Goal: Task Accomplishment & Management: Use online tool/utility

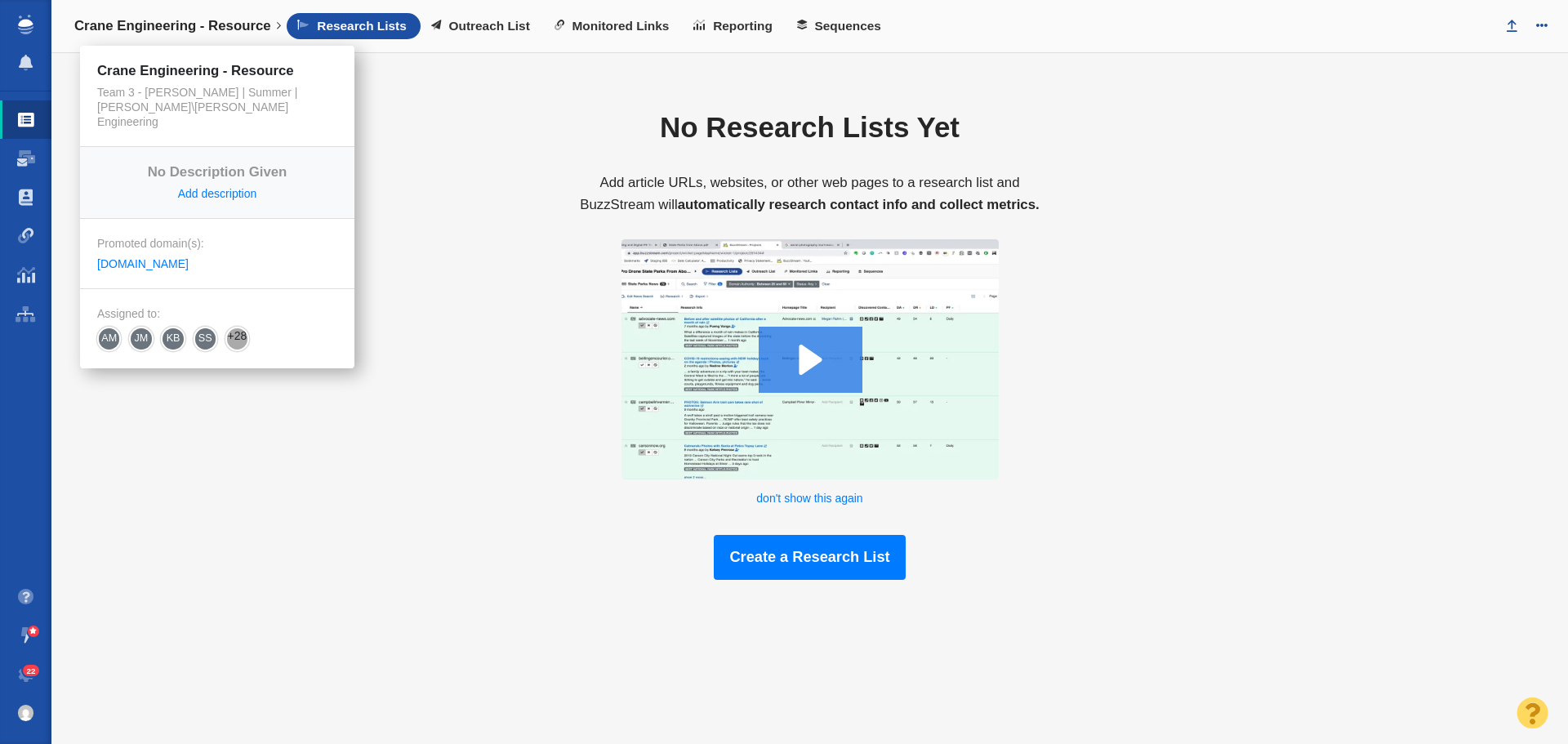
click at [269, 25] on h4 "Crane Engineering - Resource" at bounding box center [173, 25] width 197 height 16
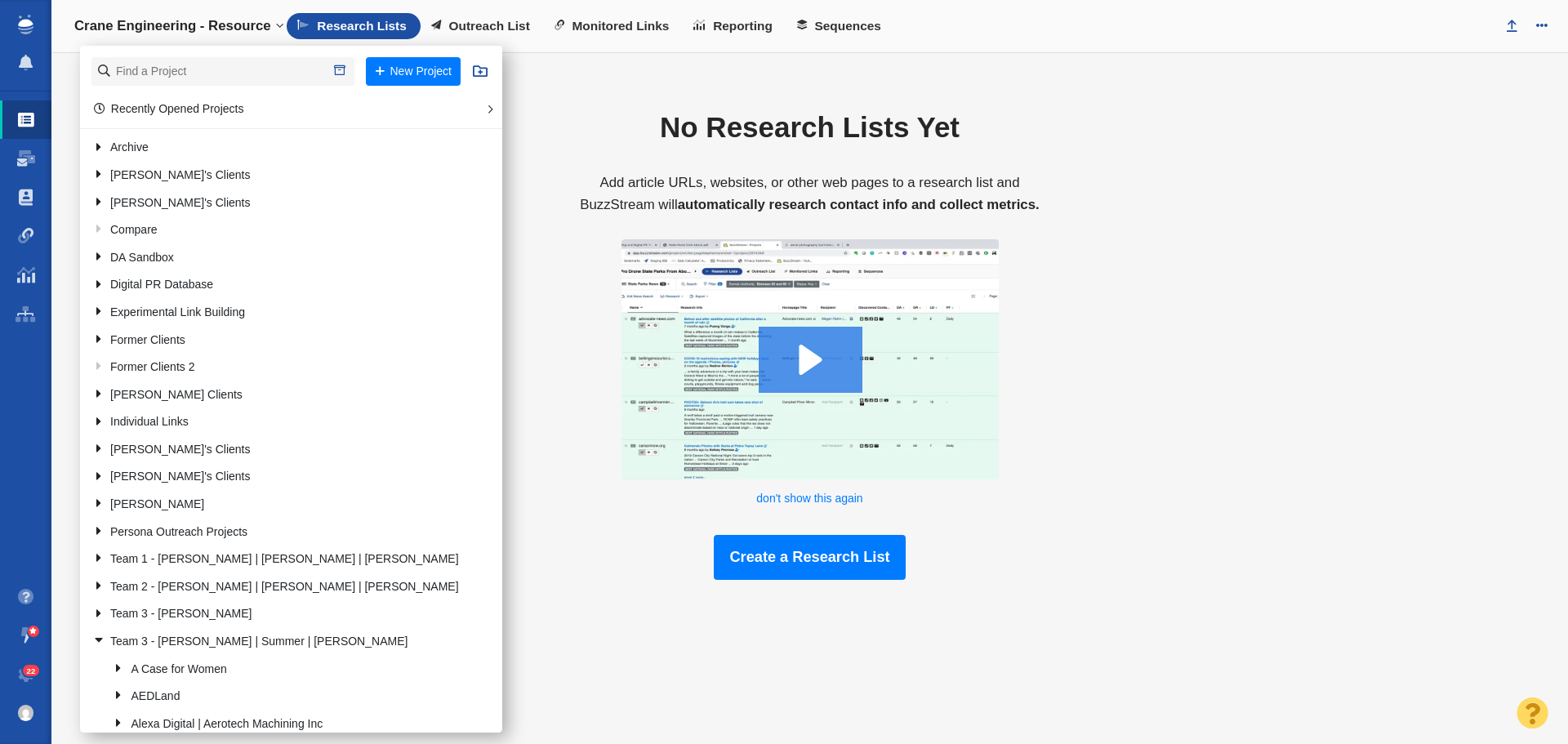
click at [269, 25] on h4 "Crane Engineering - Resource" at bounding box center [173, 25] width 197 height 16
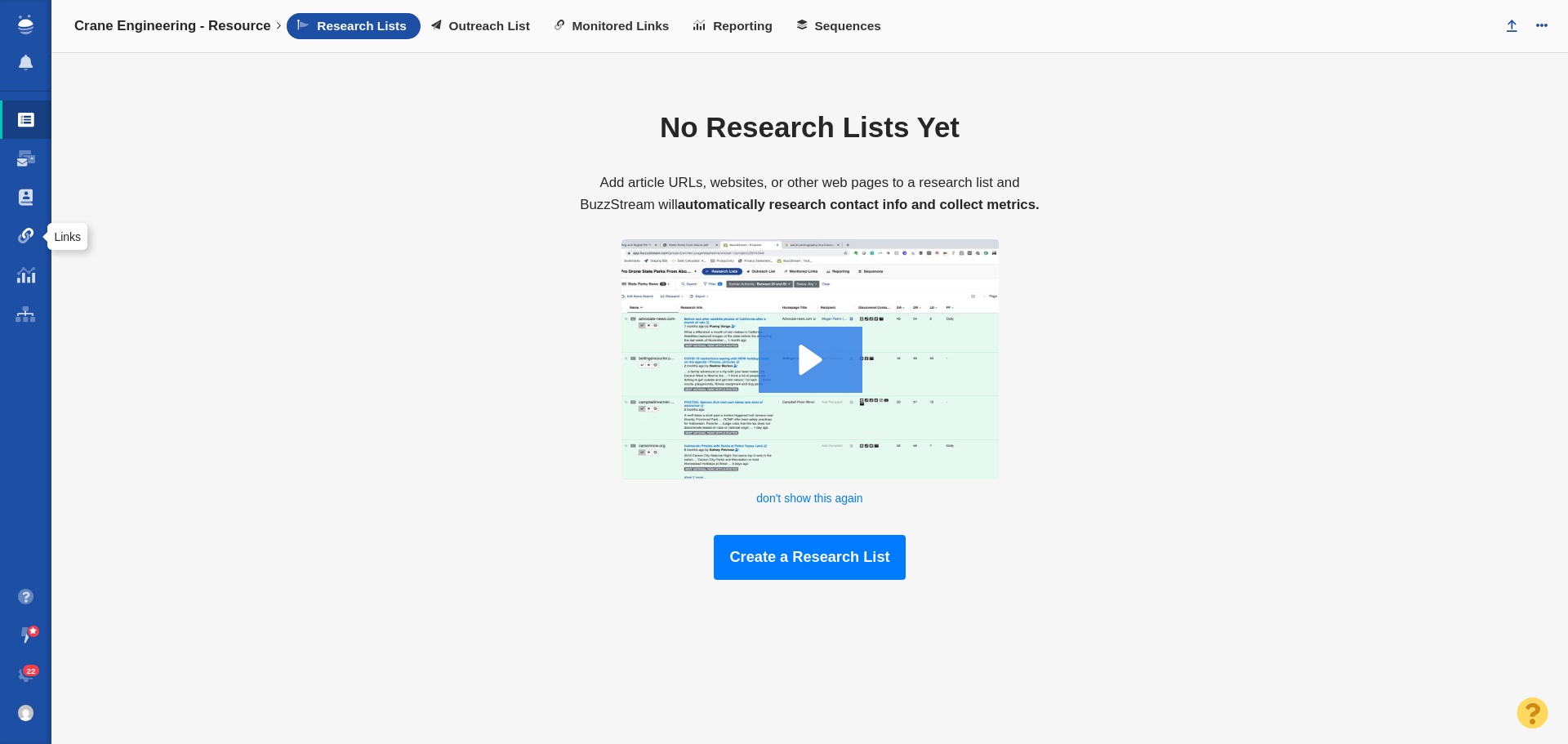
click at [23, 241] on span at bounding box center [25, 235] width 16 height 16
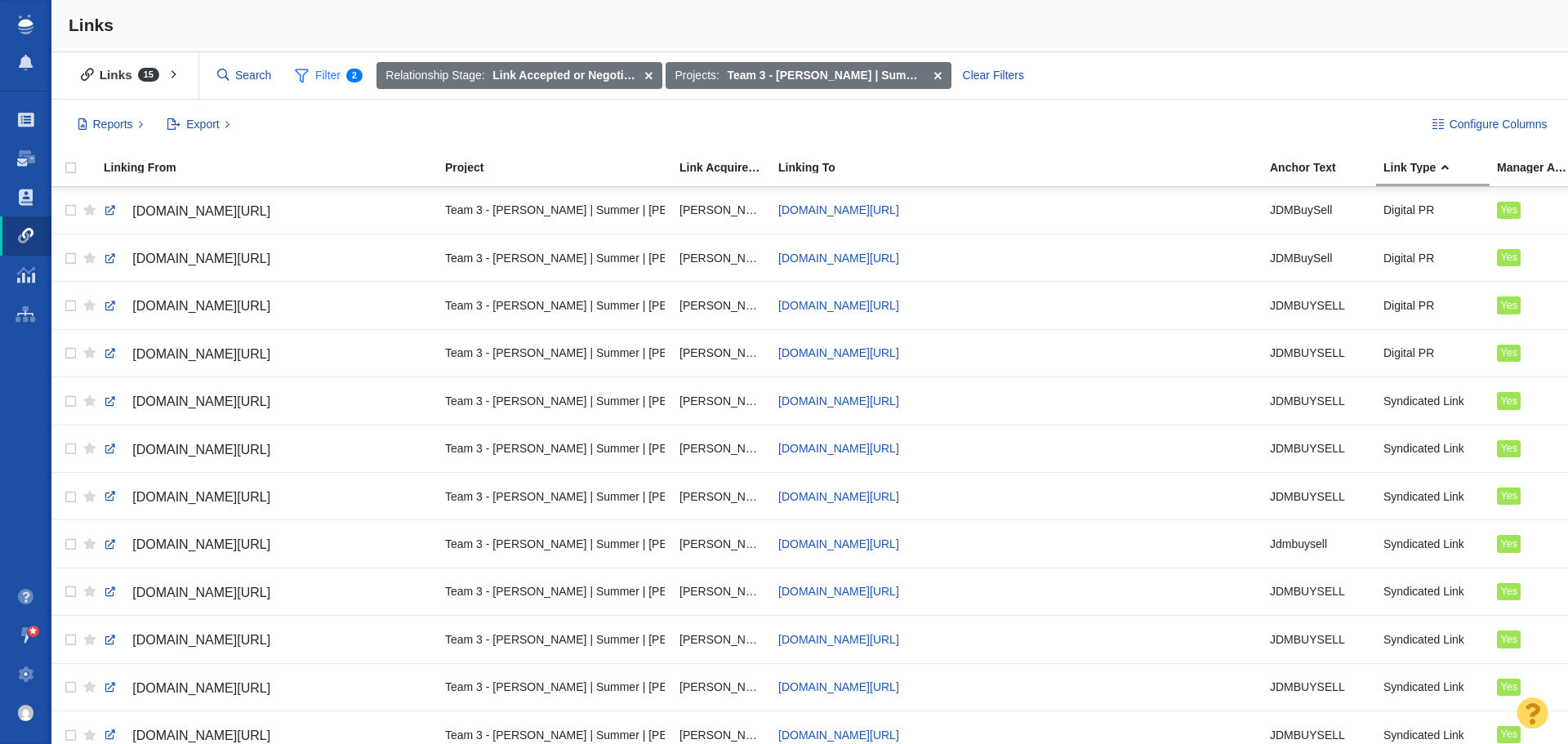
click at [325, 81] on span "Filter 2" at bounding box center [328, 75] width 86 height 31
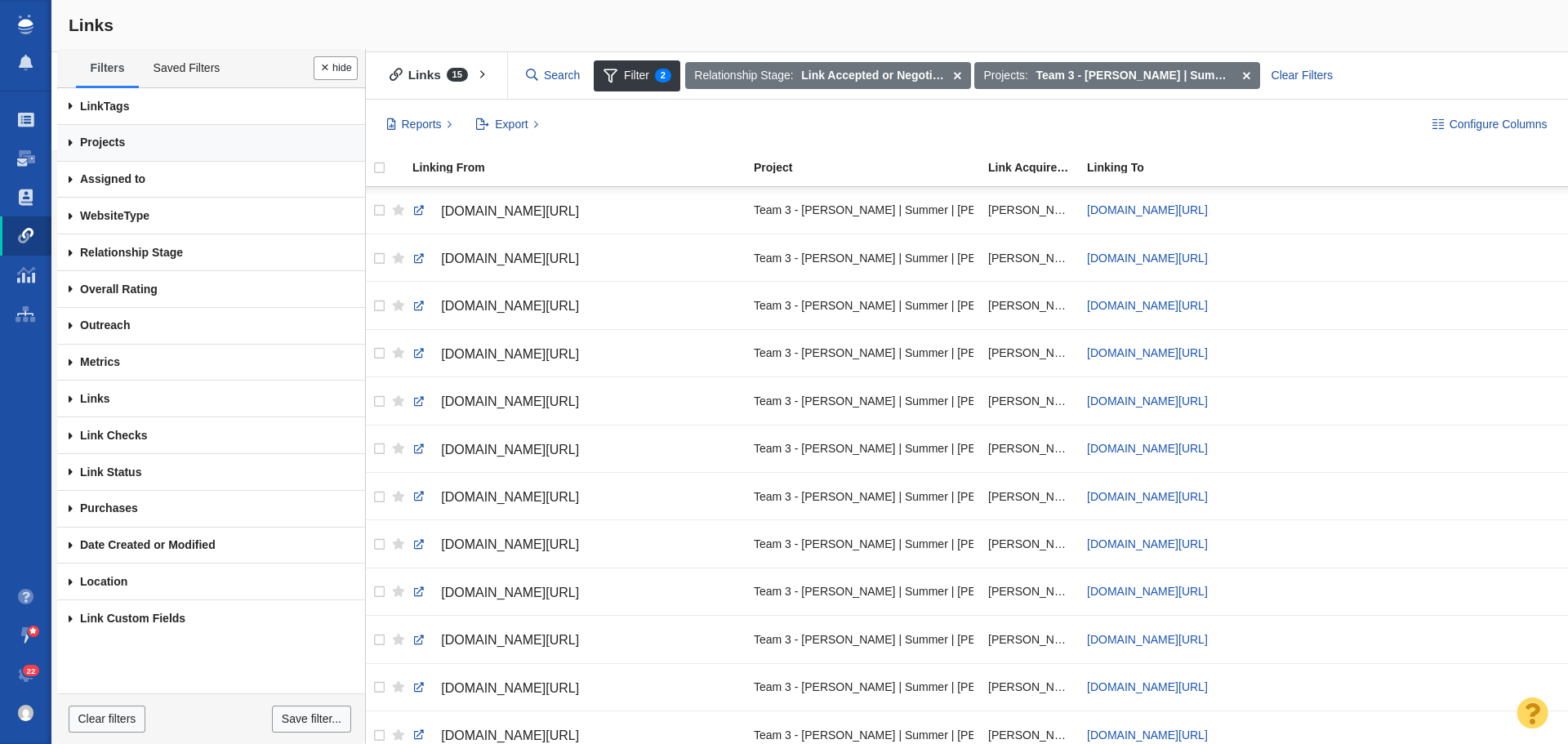
click at [106, 144] on link "Projects" at bounding box center [212, 143] width 308 height 36
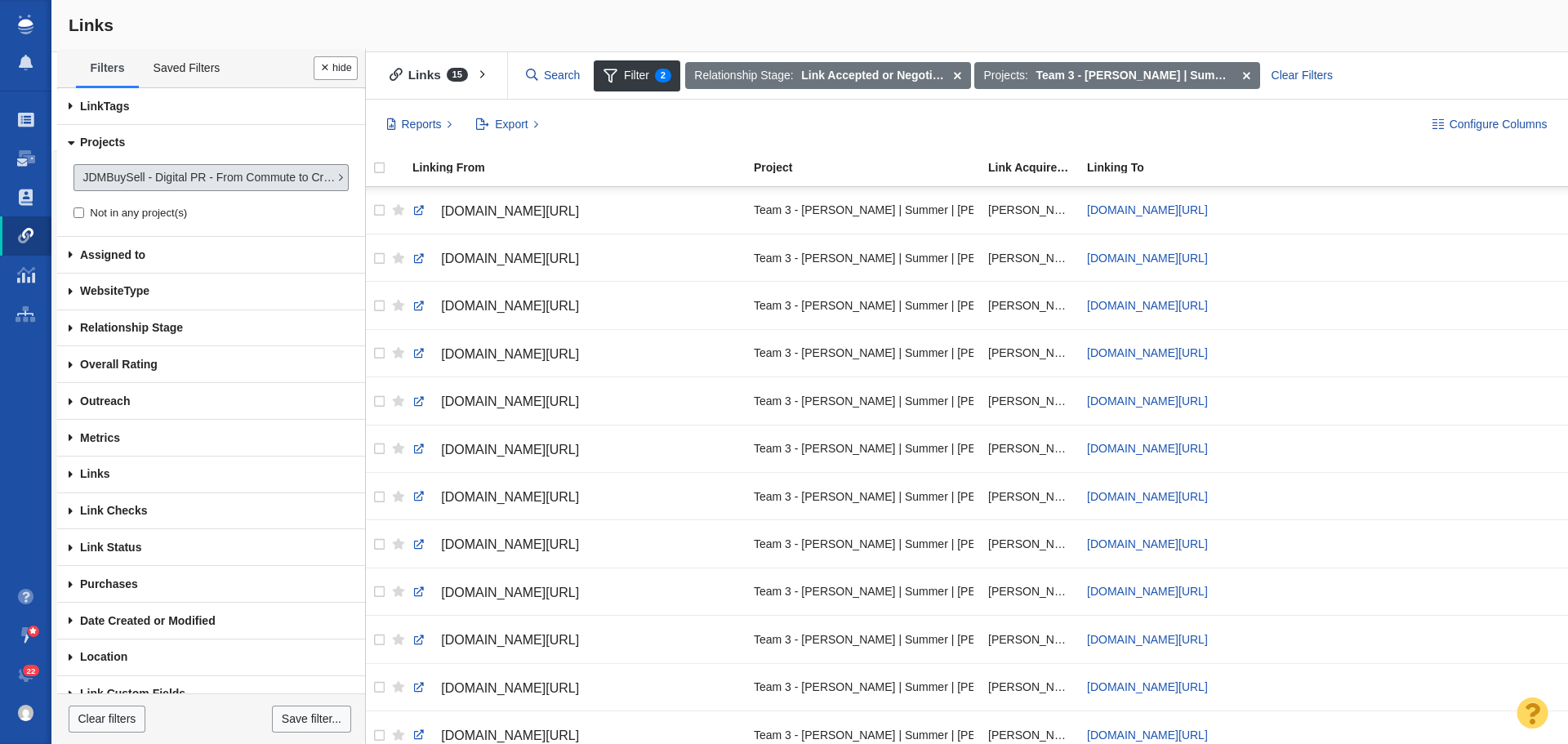
click at [206, 175] on span "JDMBuySell - Digital PR - From Commute to Crisis: How Auto Tariffs Could Stall …" at bounding box center [209, 178] width 254 height 17
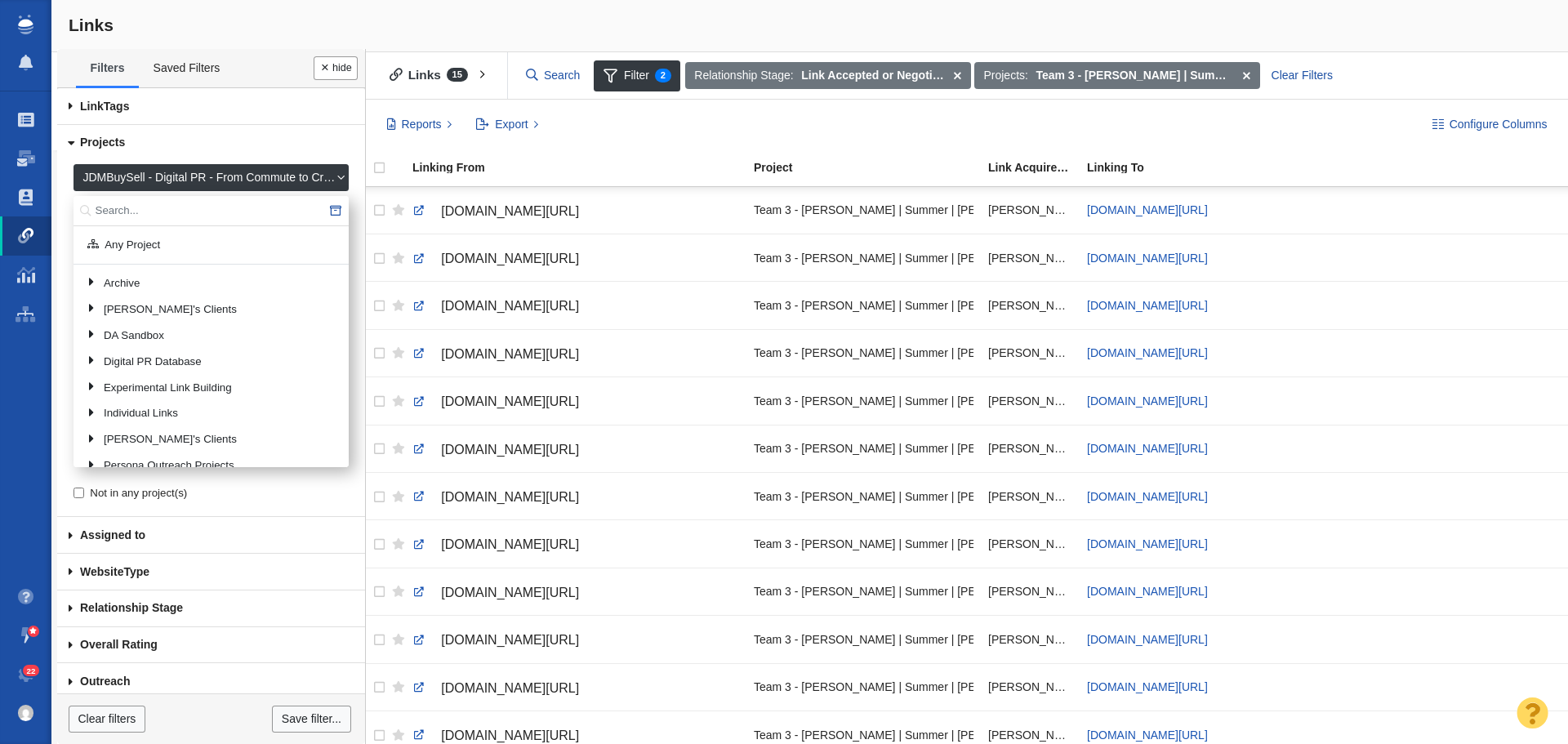
click at [190, 211] on input "text" at bounding box center [211, 212] width 275 height 30
click at [1252, 80] on span at bounding box center [1246, 75] width 25 height 28
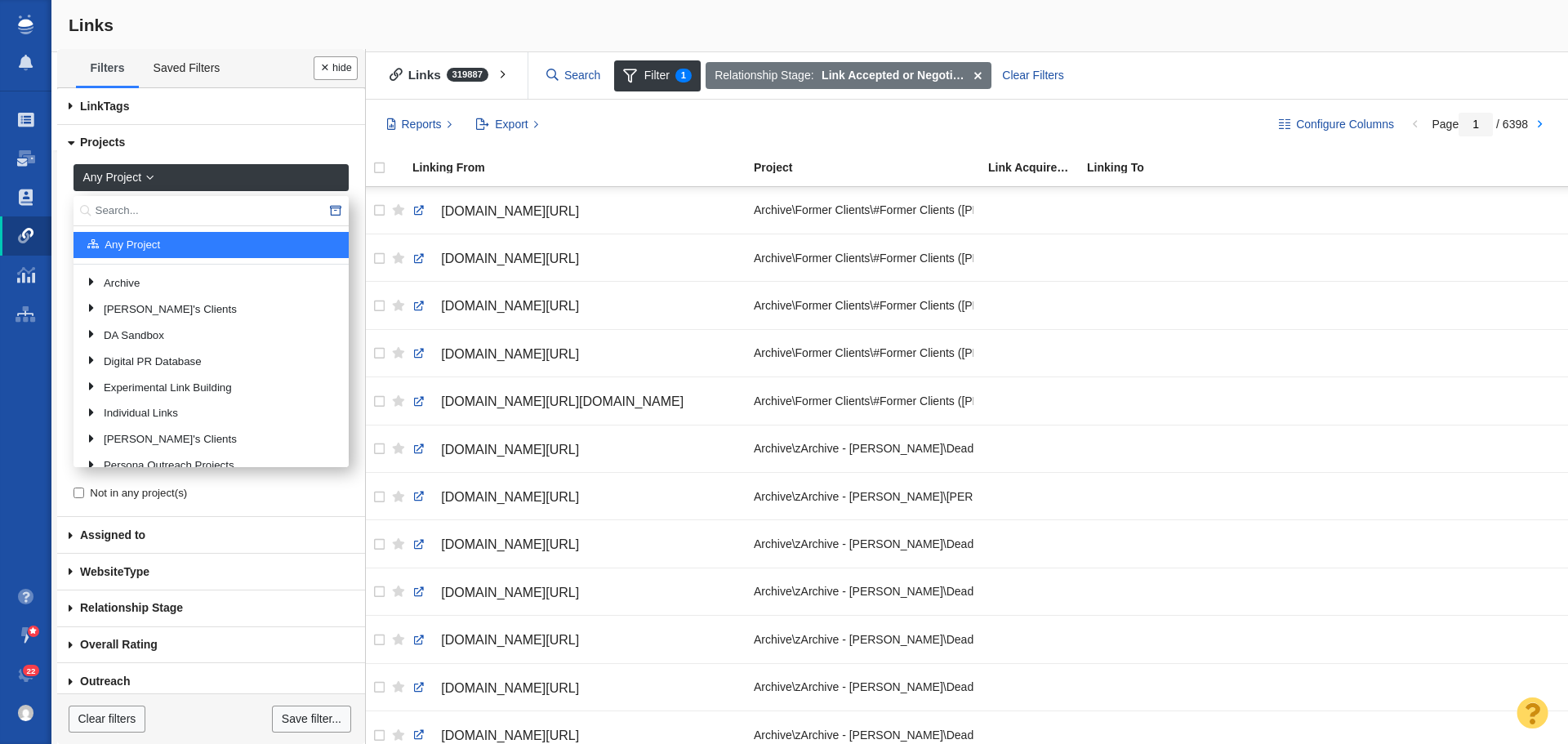
click at [184, 214] on input "text" at bounding box center [211, 212] width 275 height 30
type input "crane"
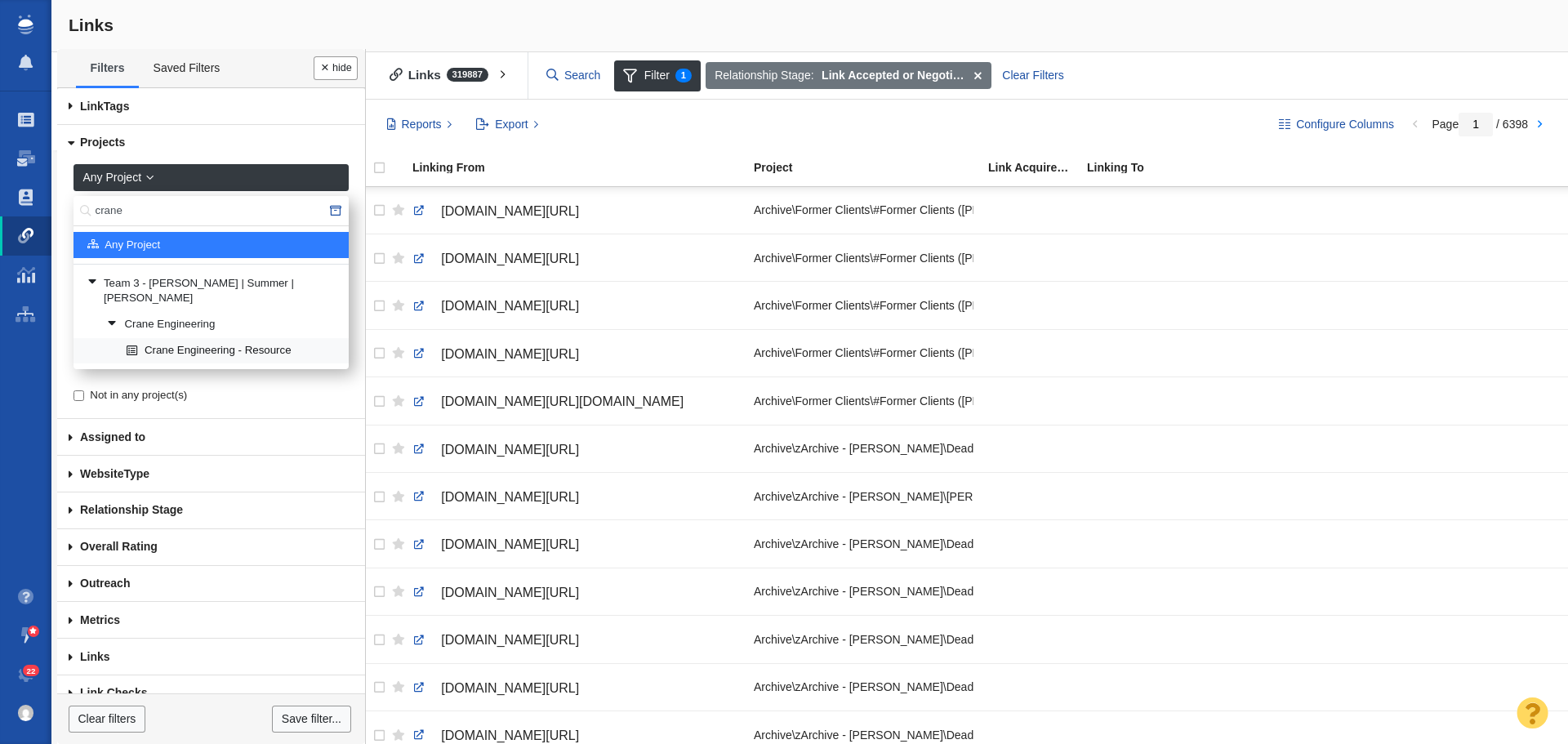
click at [218, 339] on link "Crane Engineering - Resource" at bounding box center [231, 351] width 217 height 25
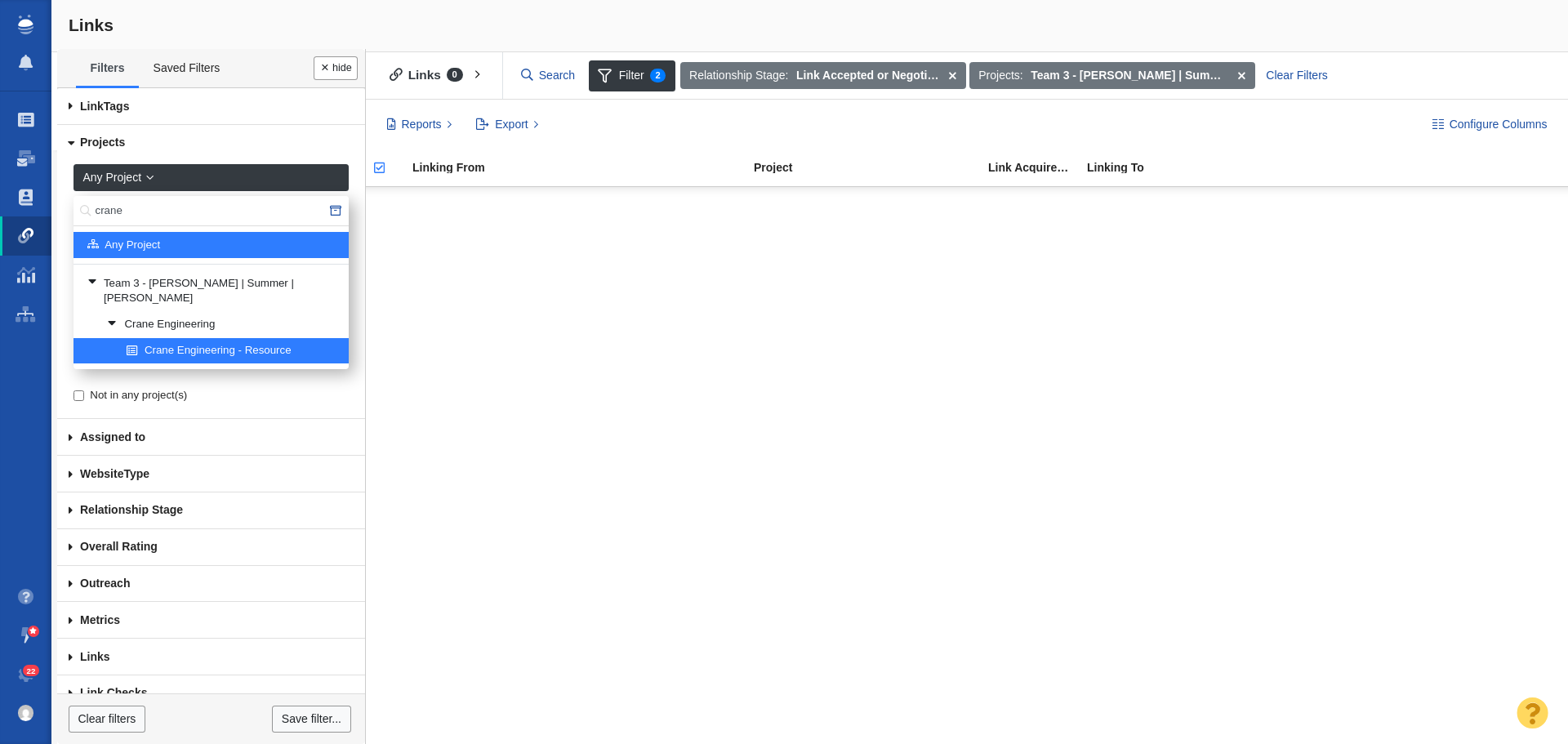
click at [185, 215] on input "crane" at bounding box center [211, 212] width 275 height 30
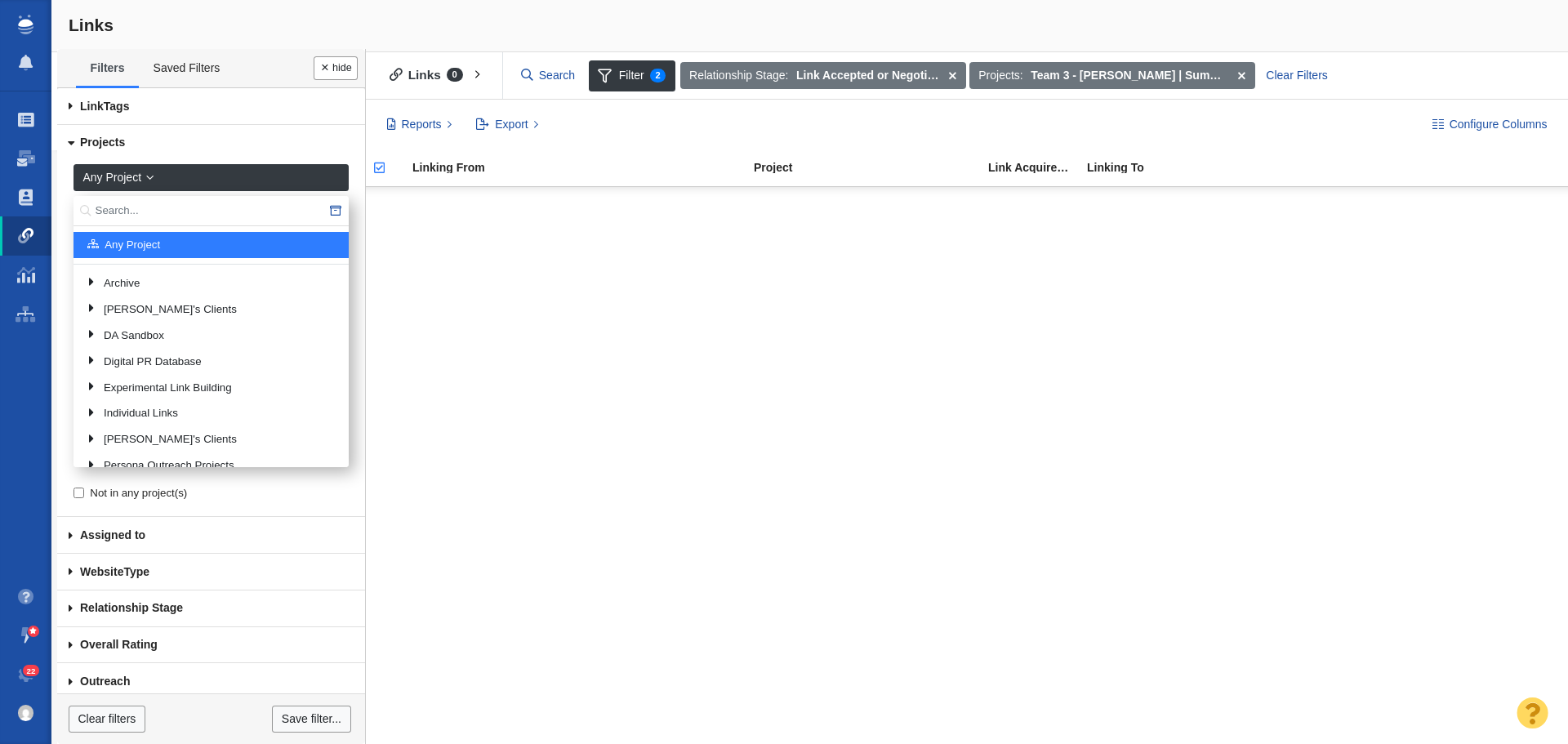
click at [435, 17] on div "Links" at bounding box center [810, 26] width 1516 height 52
click at [82, 141] on span at bounding box center [70, 143] width 36 height 27
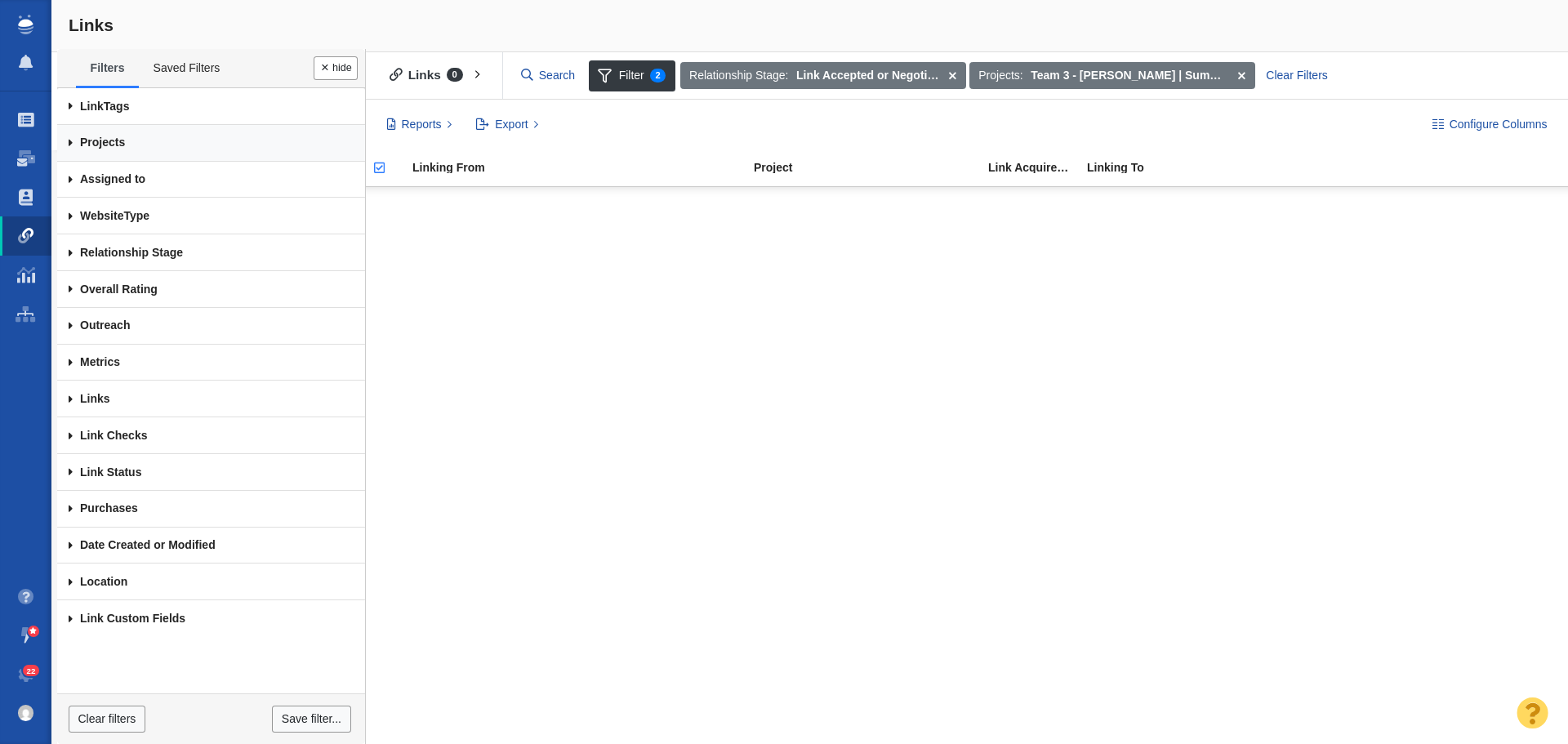
click at [113, 143] on link "Projects" at bounding box center [212, 143] width 308 height 36
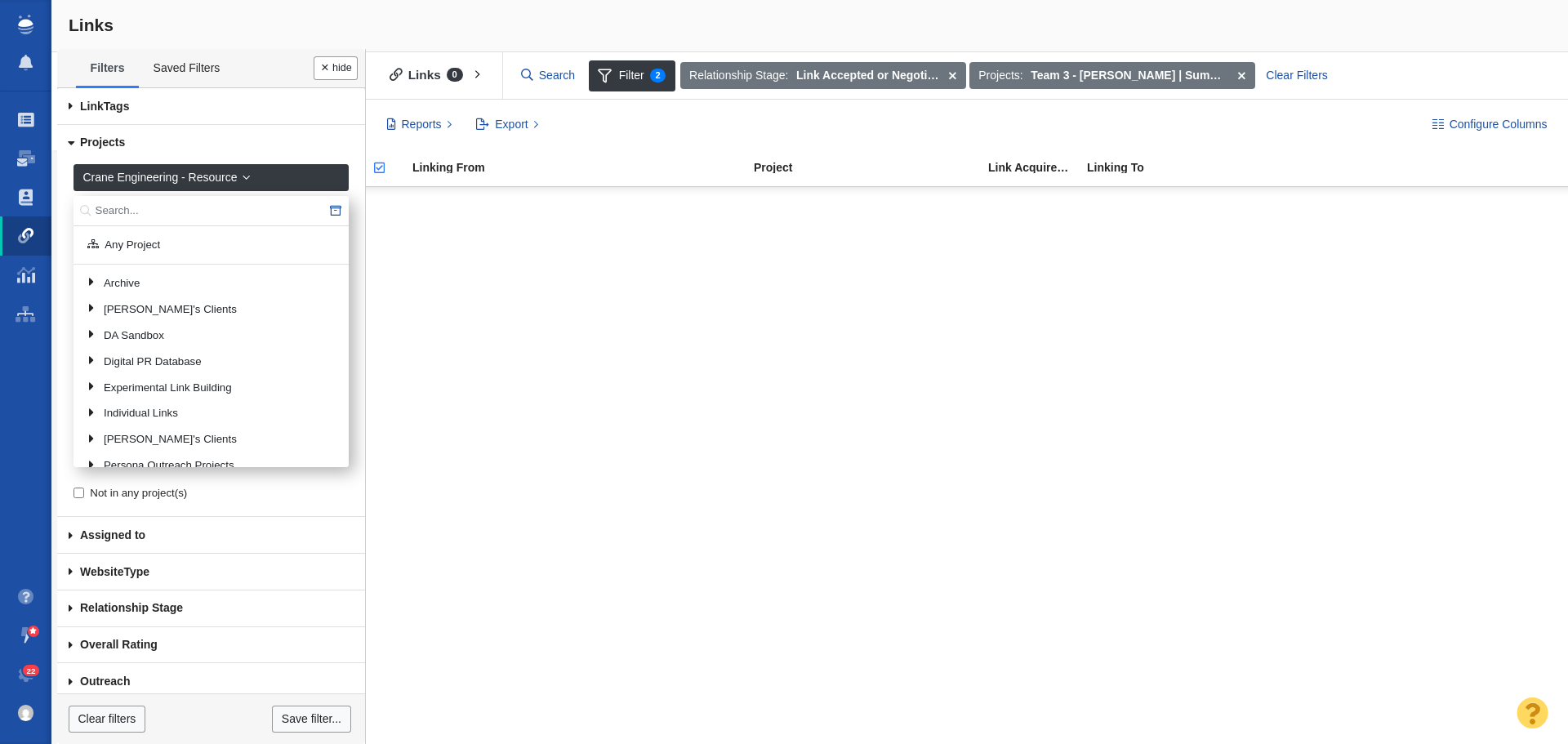
click at [113, 143] on link "Projects" at bounding box center [212, 143] width 308 height 36
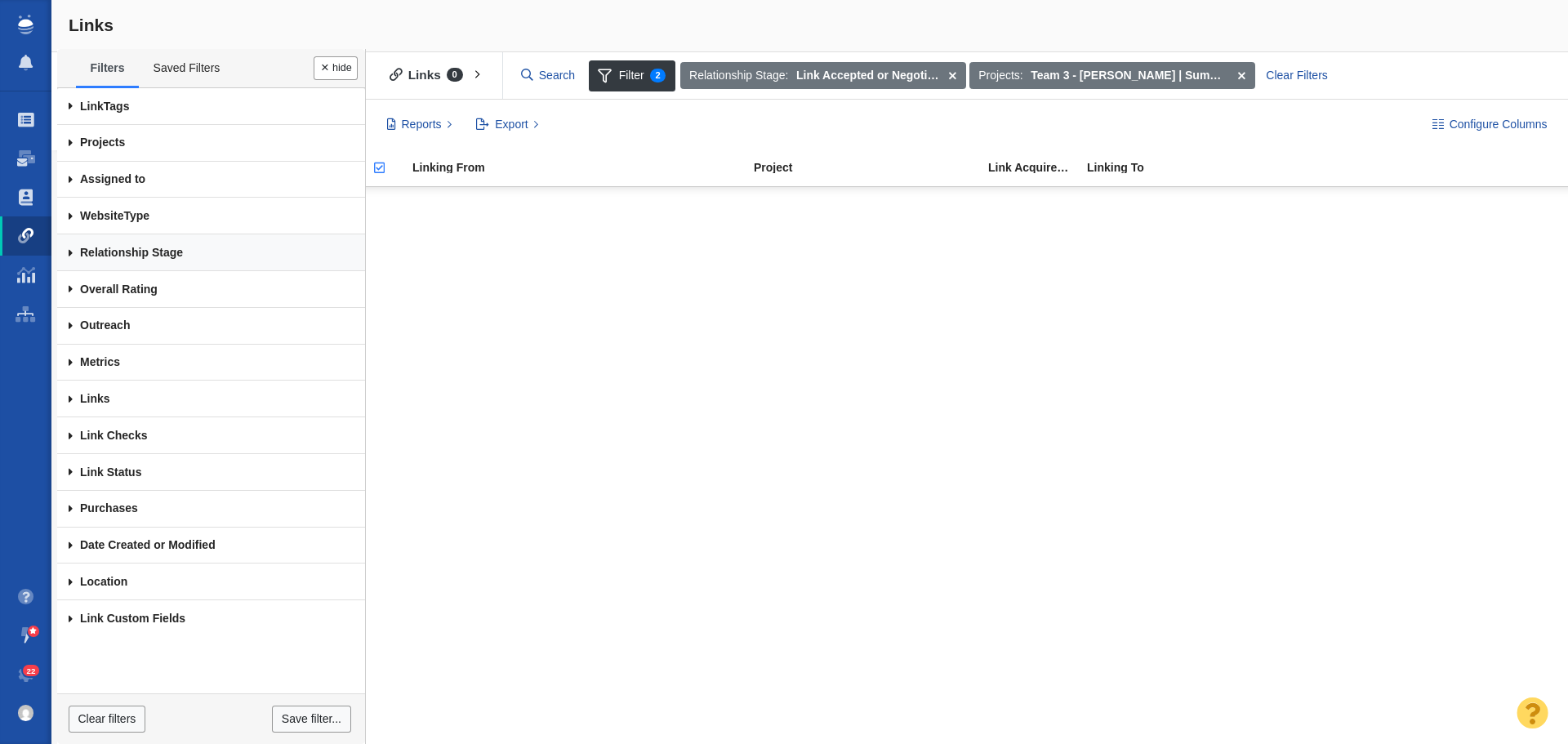
click at [132, 249] on link "Relationship Stage" at bounding box center [212, 252] width 308 height 36
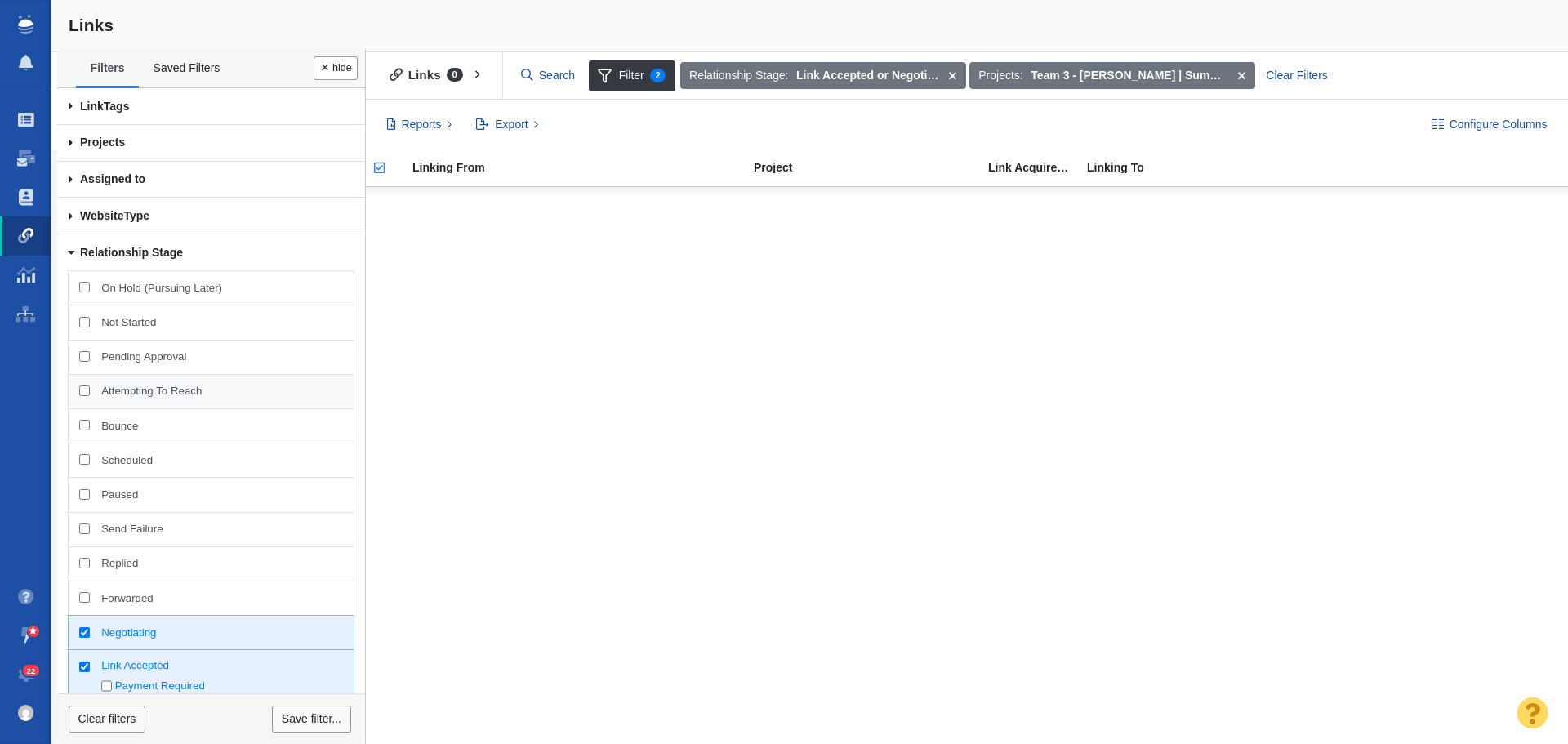
click at [157, 391] on span "Attempting To Reach" at bounding box center [222, 391] width 241 height 14
click at [90, 391] on input "Attempting To Reach" at bounding box center [85, 391] width 11 height 11
checkbox input "true"
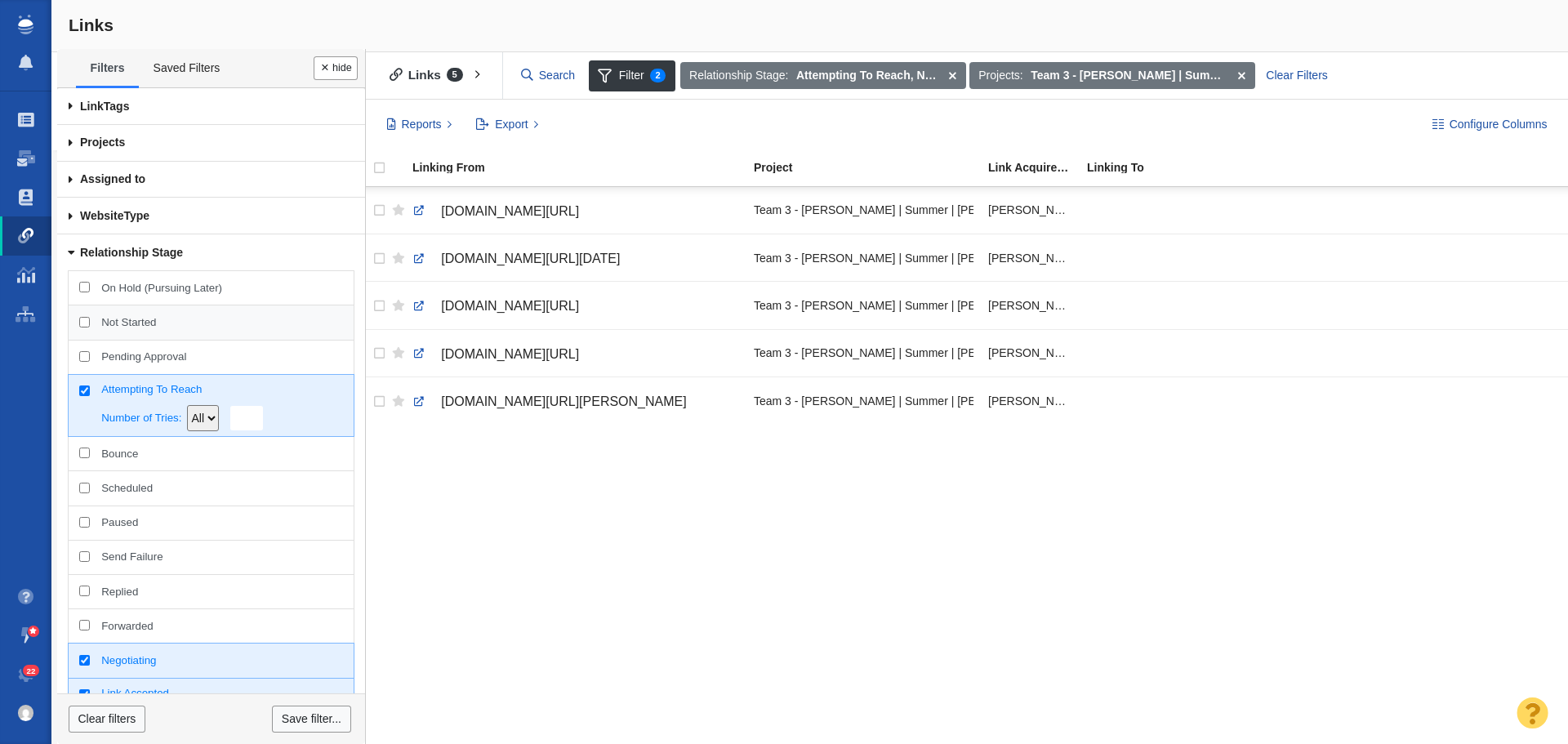
click at [129, 319] on span "Not Started" at bounding box center [222, 322] width 241 height 14
click at [90, 319] on input "Not Started" at bounding box center [85, 322] width 11 height 11
checkbox input "true"
click at [160, 282] on span "On Hold (Pursuing Later)" at bounding box center [222, 288] width 241 height 14
click at [90, 282] on input "On Hold (Pursuing Later)" at bounding box center [85, 287] width 11 height 11
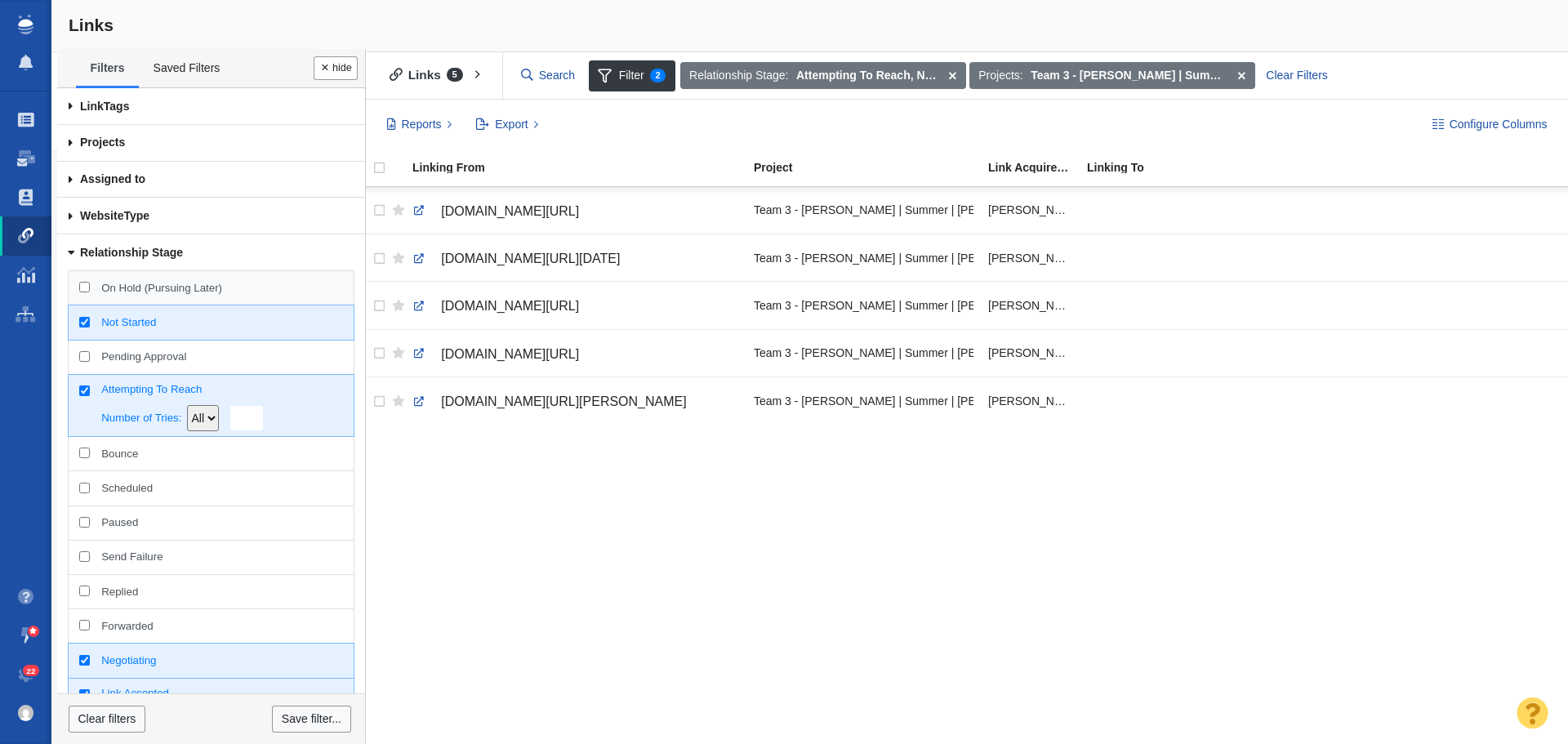
checkbox input "true"
click at [121, 592] on span "Replied" at bounding box center [222, 592] width 241 height 14
click at [90, 592] on input "Replied" at bounding box center [85, 591] width 11 height 11
checkbox input "true"
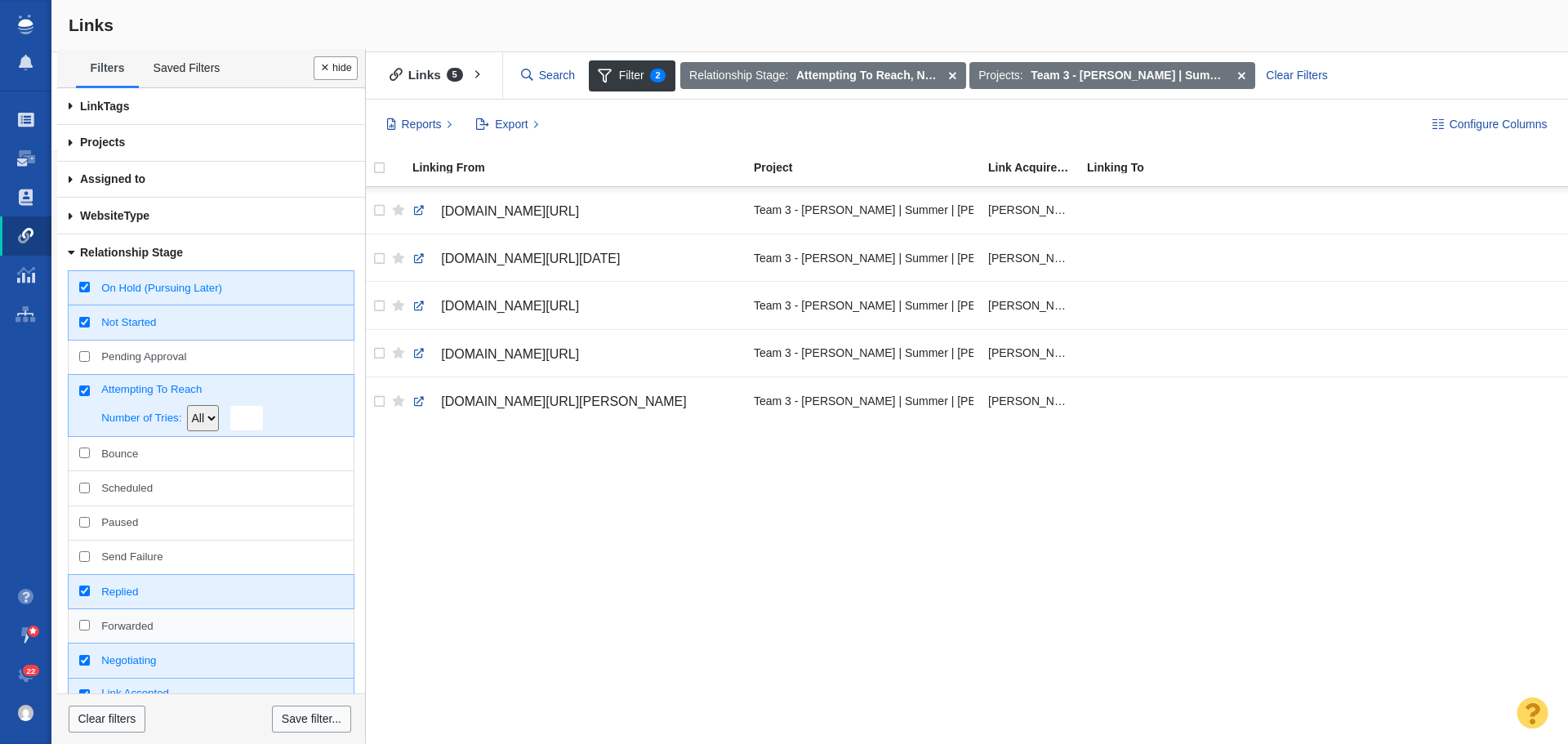
click at [144, 626] on span "Forwarded" at bounding box center [222, 626] width 241 height 14
click at [90, 626] on input "Forwarded" at bounding box center [85, 625] width 11 height 11
click at [140, 620] on span "Forwarded" at bounding box center [222, 626] width 241 height 14
click at [90, 620] on input "Forwarded" at bounding box center [85, 625] width 11 height 11
checkbox input "false"
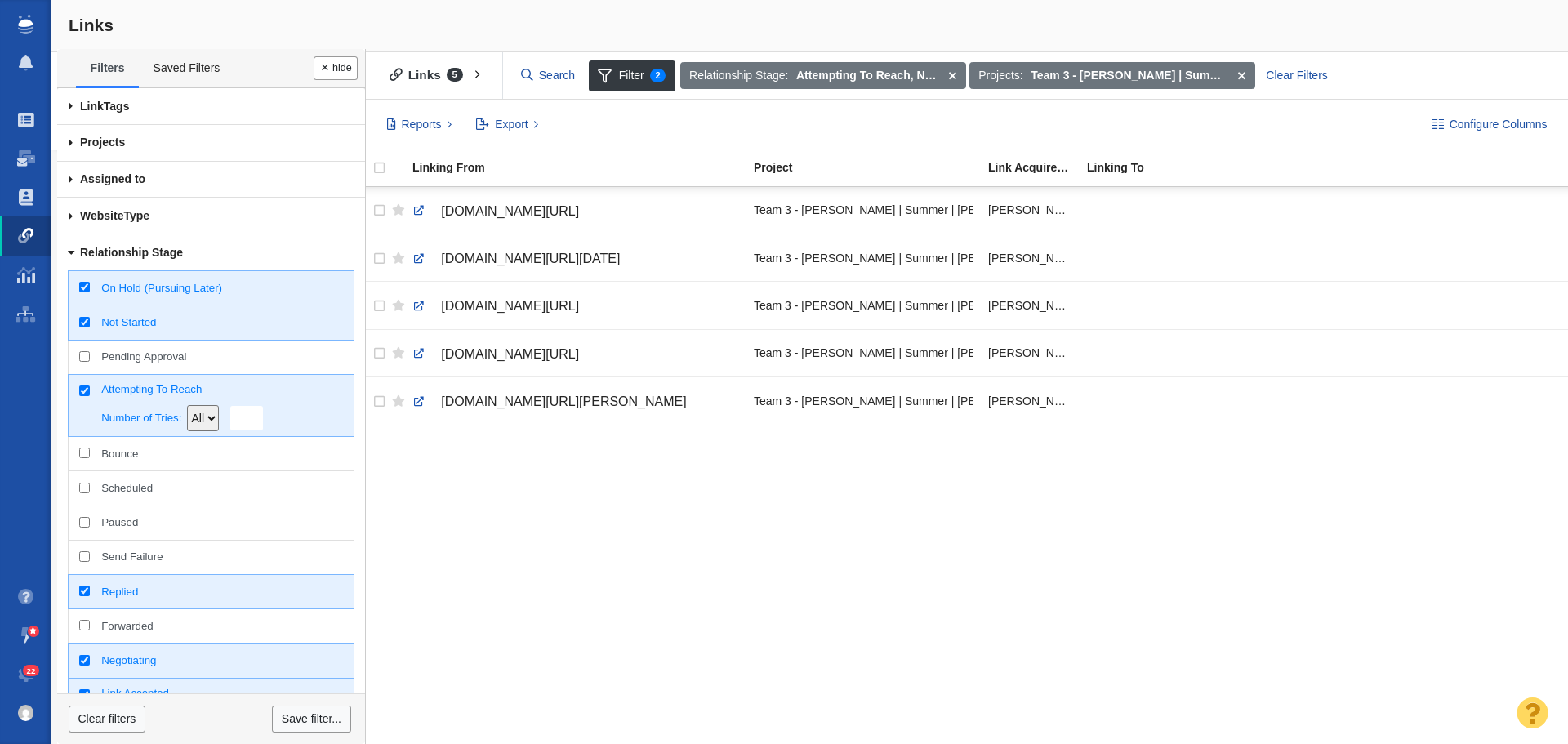
click at [129, 589] on span "Replied" at bounding box center [222, 592] width 241 height 14
click at [90, 589] on input "Replied" at bounding box center [85, 591] width 11 height 11
checkbox input "false"
click at [146, 325] on span "Not Started" at bounding box center [222, 322] width 241 height 14
click at [90, 325] on input "Not Started" at bounding box center [85, 322] width 11 height 11
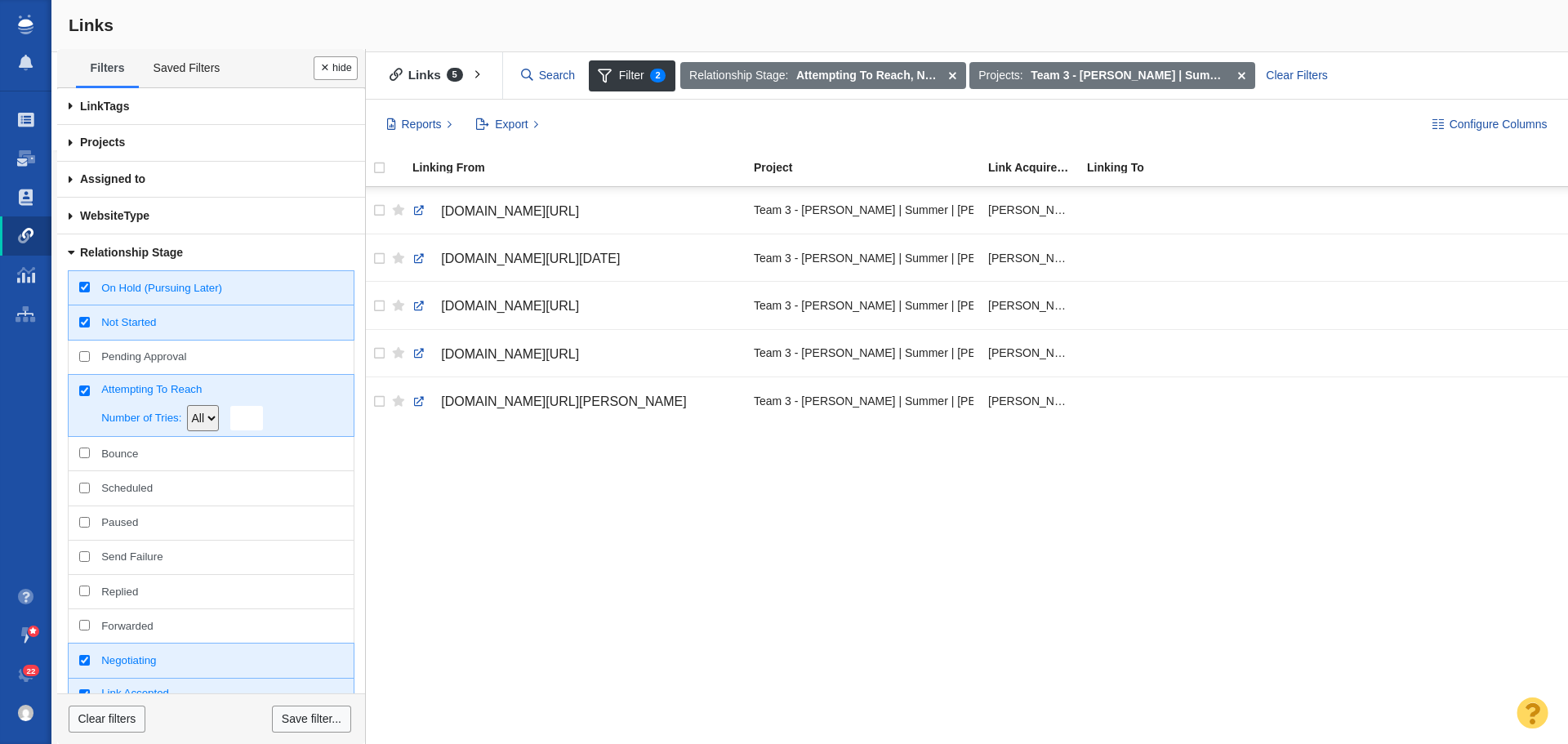
checkbox input "false"
click at [0, 0] on div at bounding box center [0, 0] width 0 height 0
click at [121, 283] on span "On Hold (Pursuing Later)" at bounding box center [222, 288] width 241 height 14
click at [90, 283] on input "On Hold (Pursuing Later)" at bounding box center [85, 287] width 11 height 11
checkbox input "false"
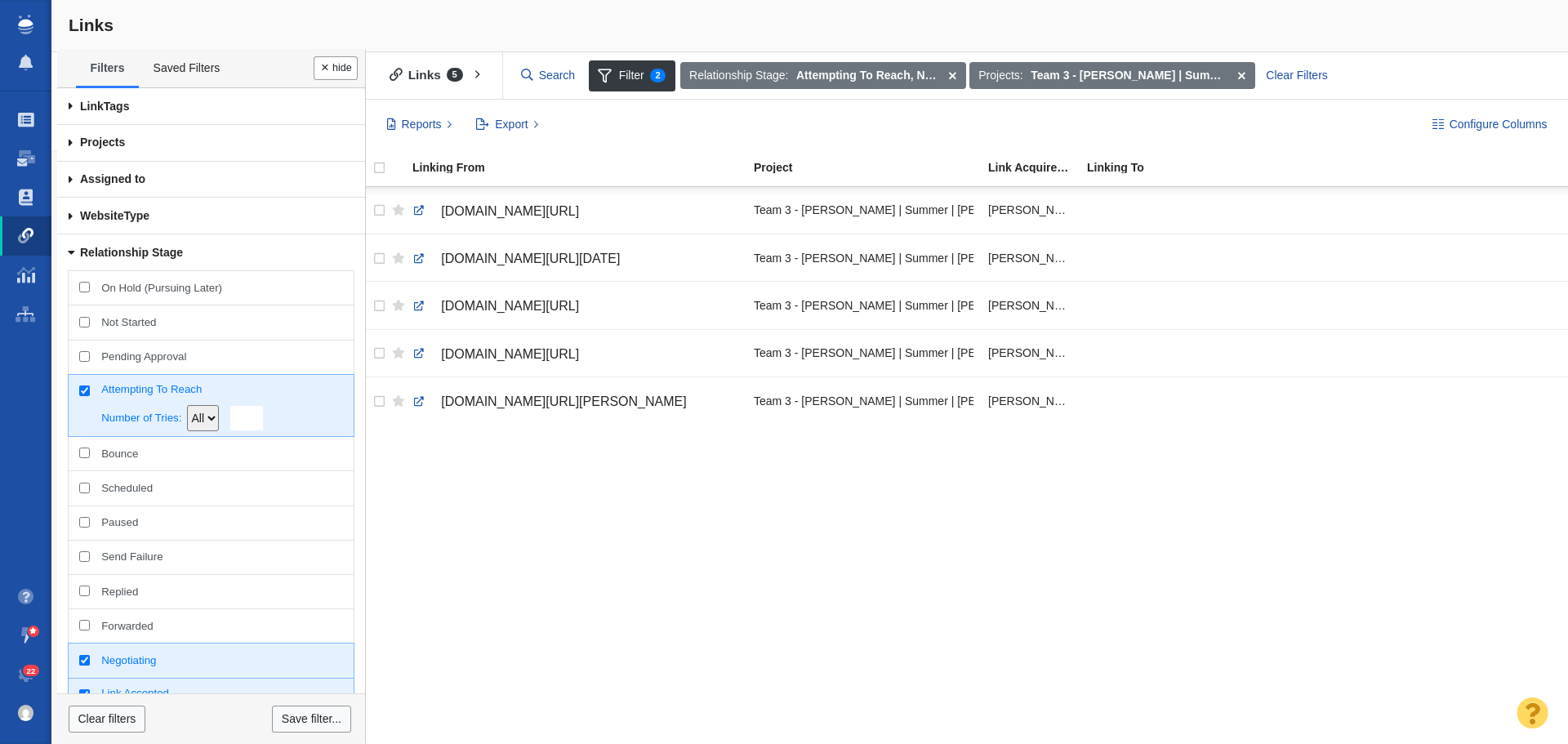
click at [146, 383] on span "Attempting To Reach" at bounding box center [222, 389] width 241 height 14
click at [90, 386] on input "Attempting To Reach Number of Tries: All >= = <=" at bounding box center [85, 391] width 11 height 11
checkbox input "false"
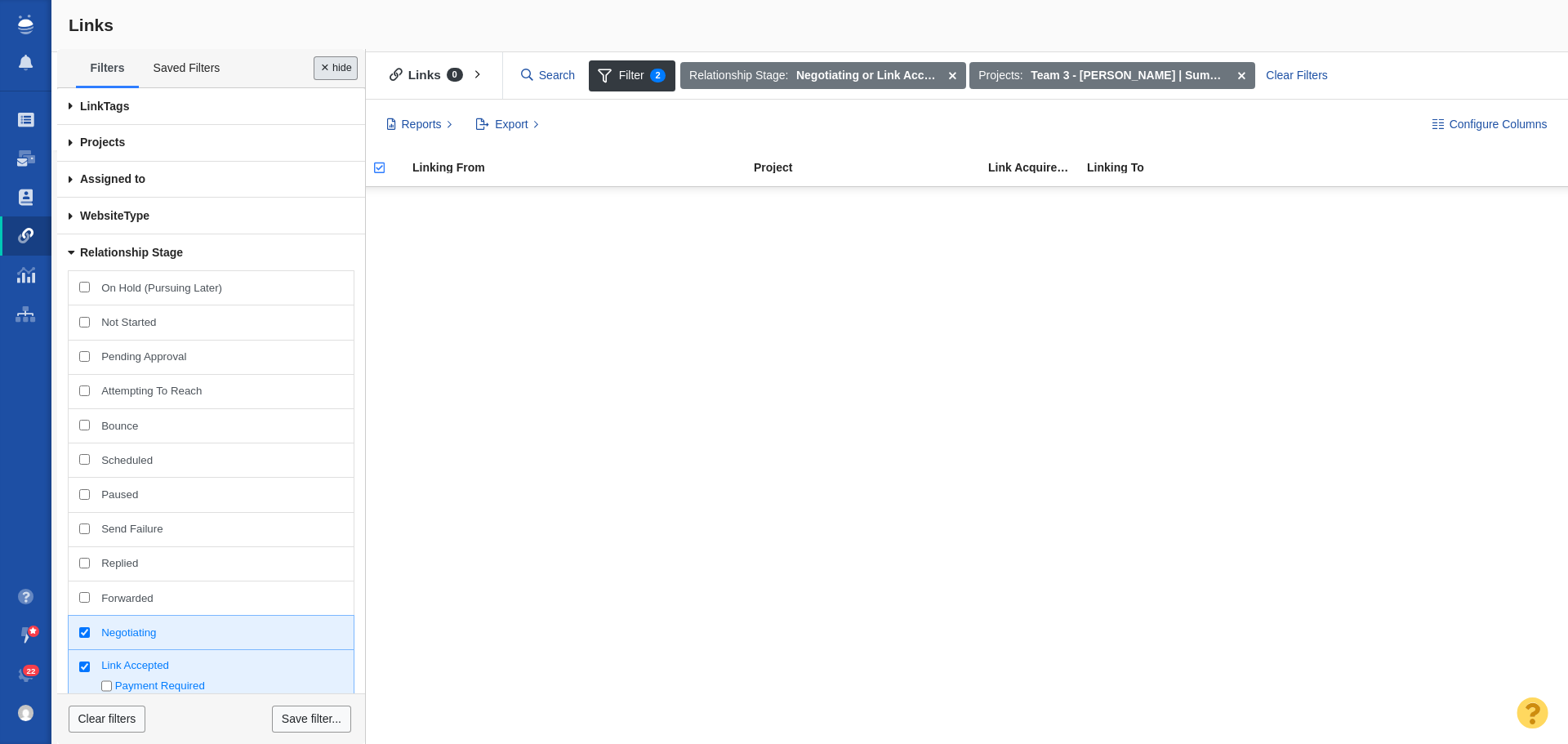
click at [337, 66] on button "Done" at bounding box center [336, 69] width 44 height 24
